Goal: Task Accomplishment & Management: Manage account settings

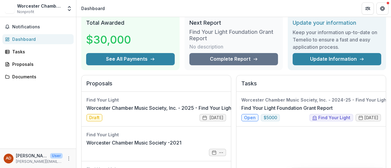
scroll to position [24, 0]
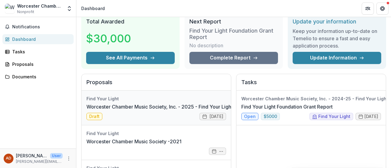
click at [96, 111] on link "Worcester Chamber Music Society, Inc. - 2025 - Find Your Light Foundation 25/26…" at bounding box center [207, 106] width 240 height 7
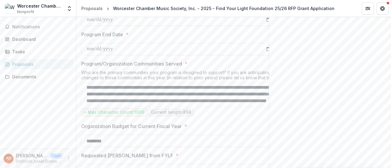
scroll to position [75, 0]
drag, startPoint x: 182, startPoint y: 127, endPoint x: 300, endPoint y: 132, distance: 118.4
click at [300, 132] on div "Send comments or questions to Find Your Light in the box below. Find Your Light…" at bounding box center [330, 167] width 122 height 1038
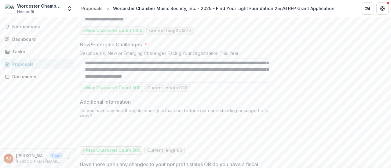
scroll to position [619, 0]
click at [70, 157] on icon "More" at bounding box center [68, 159] width 5 height 5
click at [54, 118] on div "Notifications Dashboard Tasks Proposals Documents" at bounding box center [38, 83] width 76 height 132
click at [69, 159] on circle "More" at bounding box center [69, 159] width 0 height 0
click at [92, 158] on button "Logout" at bounding box center [108, 156] width 65 height 10
